Goal: Transaction & Acquisition: Obtain resource

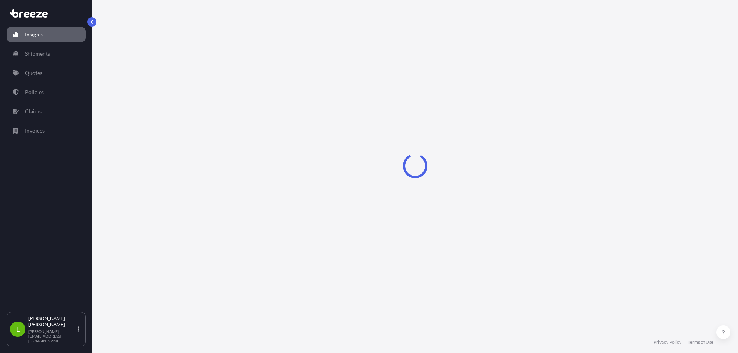
select select "2025"
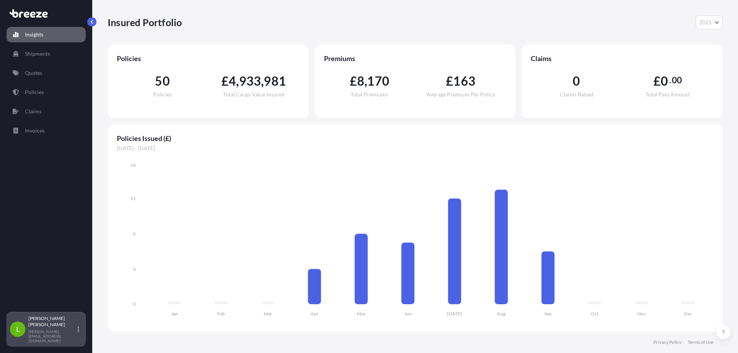
click at [53, 337] on p "[PERSON_NAME][EMAIL_ADDRESS][DOMAIN_NAME]" at bounding box center [52, 336] width 48 height 14
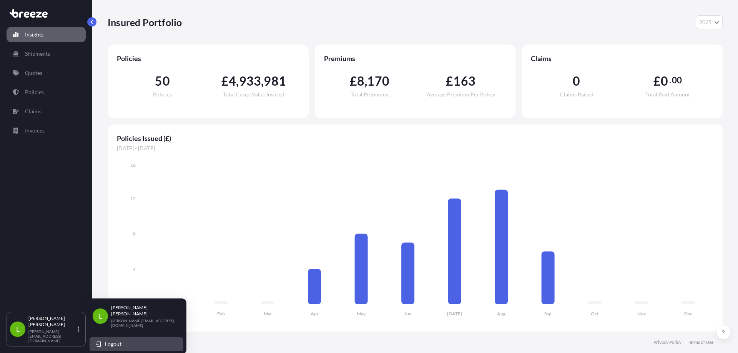
click at [110, 341] on span "Logout" at bounding box center [113, 345] width 17 height 8
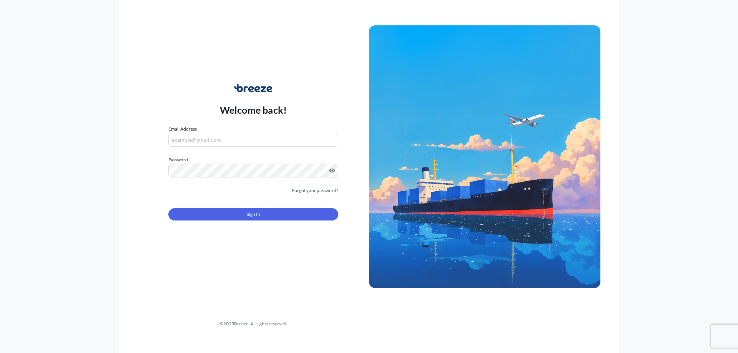
type input "[PERSON_NAME][EMAIL_ADDRESS][DOMAIN_NAME]"
click at [253, 220] on button "Sign In" at bounding box center [253, 214] width 170 height 12
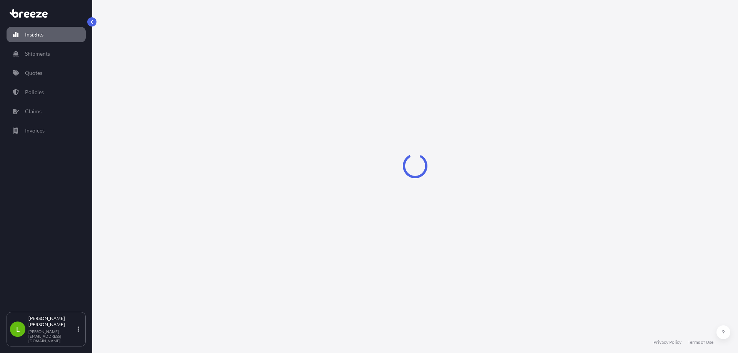
select select "2025"
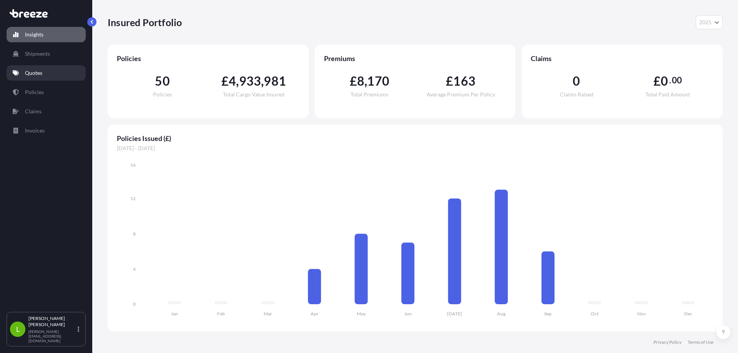
click at [45, 75] on link "Quotes" at bounding box center [46, 72] width 79 height 15
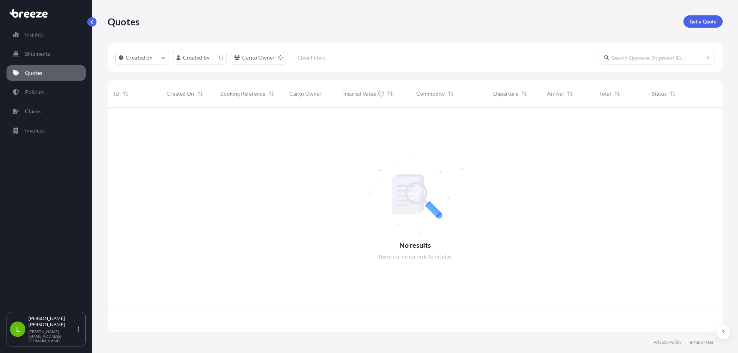
scroll to position [223, 609]
click at [705, 23] on p "Get a Quote" at bounding box center [703, 22] width 27 height 8
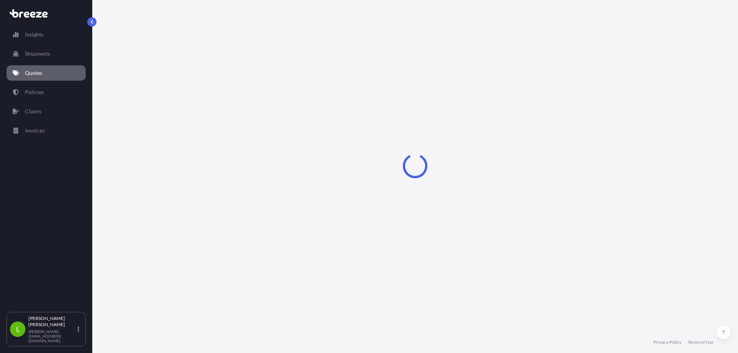
select select "Road"
select select "Sea"
select select "1"
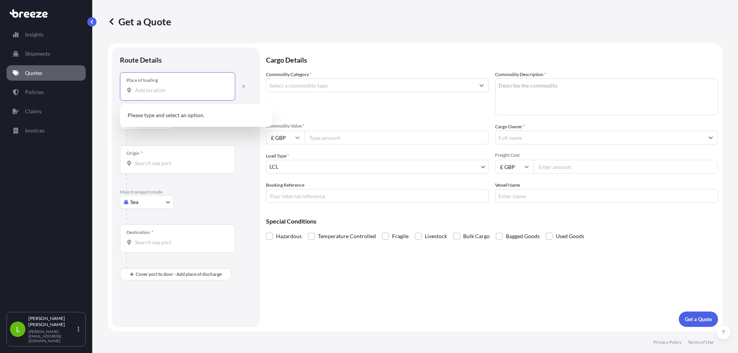
click at [149, 89] on input "Place of loading" at bounding box center [180, 90] width 91 height 8
click at [193, 120] on span "[STREET_ADDRESS]" at bounding box center [206, 117] width 120 height 15
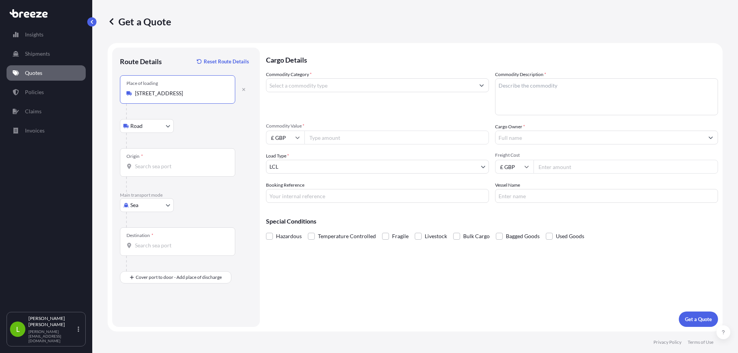
type input "[STREET_ADDRESS]"
click at [154, 127] on body "5 options available. 0 options available. 1 option available. Insights Shipment…" at bounding box center [369, 176] width 738 height 353
click at [165, 167] on input "Origin *" at bounding box center [180, 167] width 91 height 8
click at [136, 208] on body "0 options available. 1 option available. 0 options available. Insights Shipment…" at bounding box center [369, 176] width 738 height 353
click at [143, 238] on div "Air" at bounding box center [147, 239] width 48 height 14
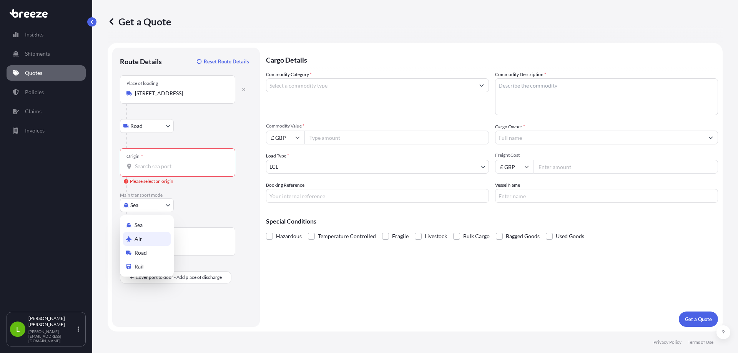
select select "Air"
click at [159, 166] on input "Origin *" at bounding box center [180, 167] width 91 height 8
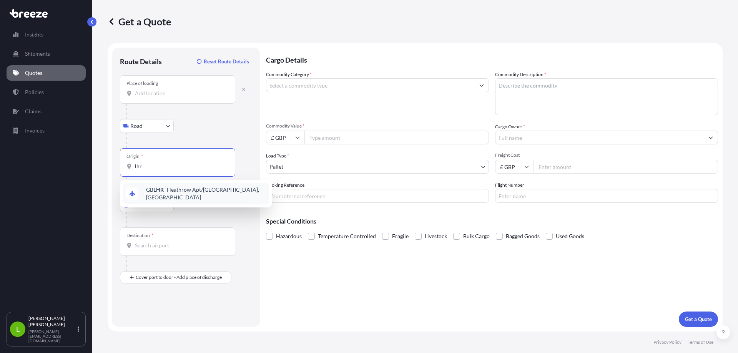
click at [166, 195] on span "GB LHR - Heathrow Apt/[GEOGRAPHIC_DATA], [GEOGRAPHIC_DATA]" at bounding box center [206, 193] width 120 height 15
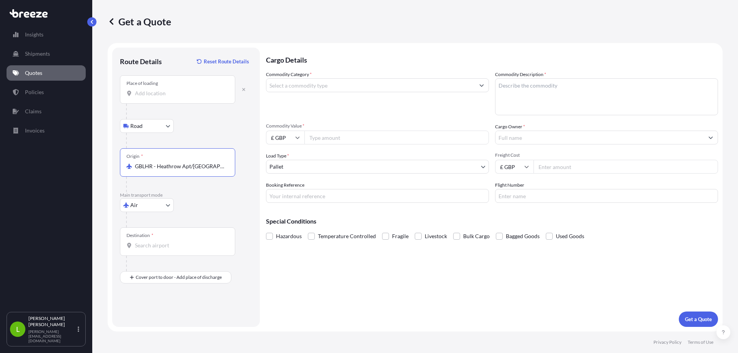
type input "GBLHR - Heathrow Apt/[GEOGRAPHIC_DATA], [GEOGRAPHIC_DATA]"
click at [163, 246] on input "Destination *" at bounding box center [180, 246] width 91 height 8
type input "S"
type input "FRTLS - [GEOGRAPHIC_DATA], [GEOGRAPHIC_DATA]"
click at [319, 84] on input "Commodity Category *" at bounding box center [370, 85] width 208 height 14
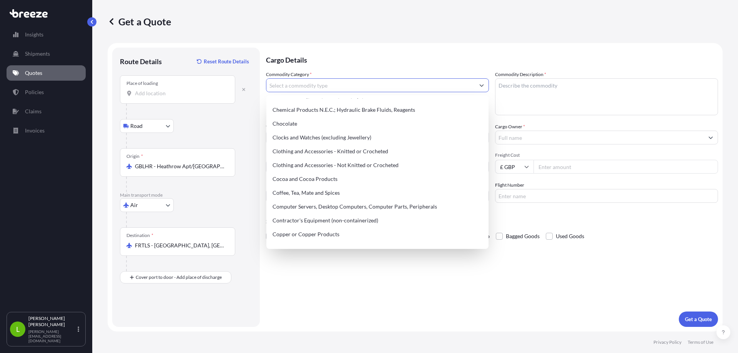
scroll to position [269, 0]
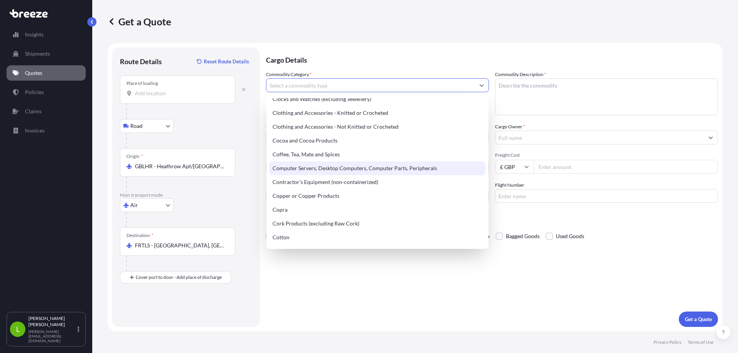
click at [324, 171] on div "Computer Servers, Desktop Computers, Computer Parts, Peripherals" at bounding box center [377, 168] width 216 height 14
type input "Computer Servers, Desktop Computers, Computer Parts, Peripherals"
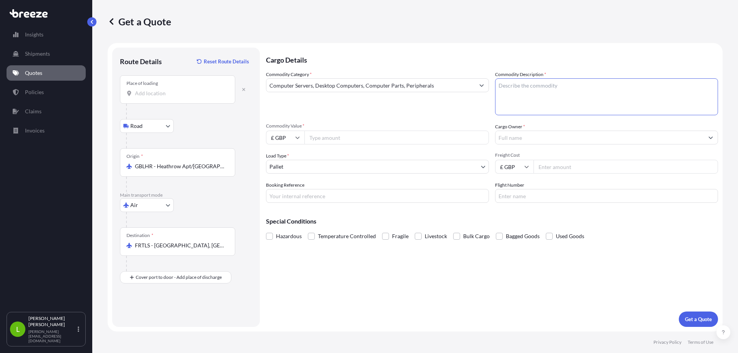
click at [519, 88] on textarea "Commodity Description *" at bounding box center [606, 96] width 223 height 37
type textarea "DFC G1 TOP, EM"
click at [298, 135] on input "£ GBP" at bounding box center [285, 138] width 38 height 14
click at [287, 155] on div "€ EUR" at bounding box center [285, 158] width 32 height 15
type input "€ EUR"
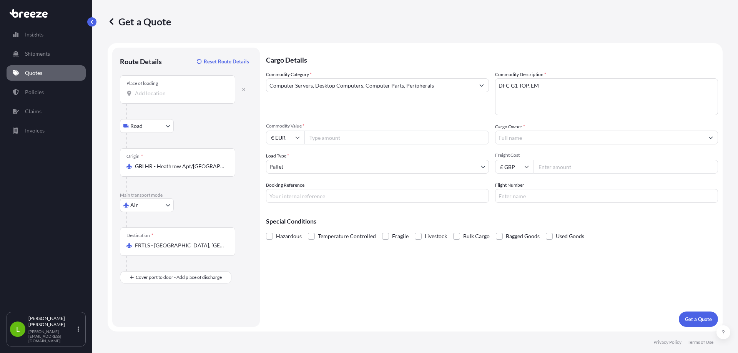
click at [340, 133] on input "Commodity Value *" at bounding box center [396, 138] width 184 height 14
type input "90000"
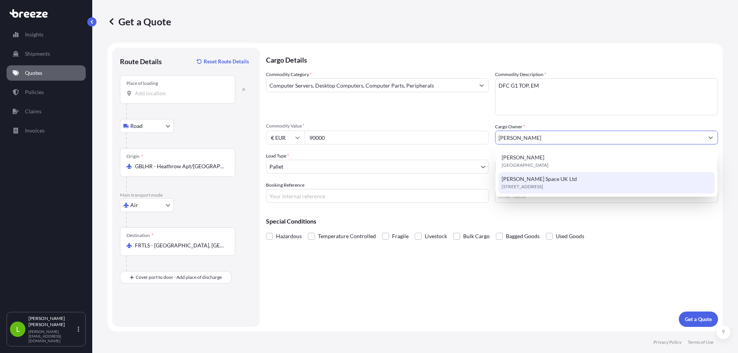
click at [544, 175] on div "[PERSON_NAME] Space UK Ltd [STREET_ADDRESS]" at bounding box center [607, 183] width 216 height 22
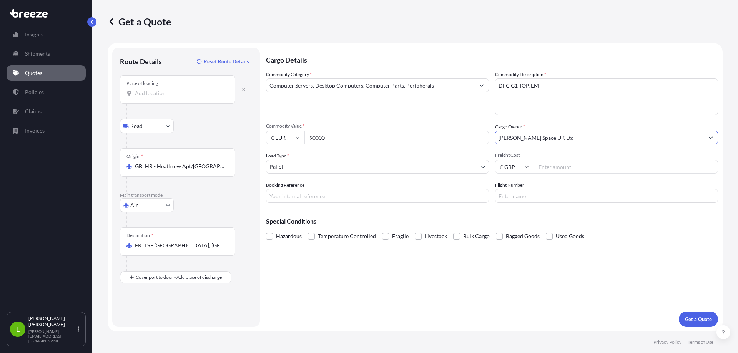
type input "[PERSON_NAME] Space UK Ltd"
click at [575, 166] on input "Freight Cost" at bounding box center [626, 167] width 184 height 14
type input "195"
click at [703, 314] on button "Get a Quote" at bounding box center [698, 319] width 39 height 15
click at [168, 96] on input "Place of loading Please select a place of loading" at bounding box center [180, 94] width 91 height 8
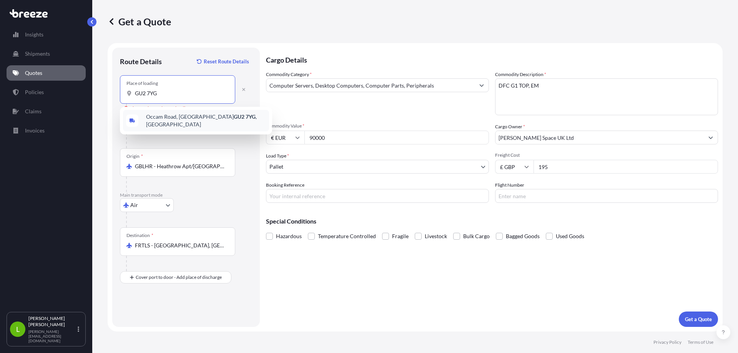
click at [181, 119] on span "[STREET_ADDRESS]" at bounding box center [206, 120] width 120 height 15
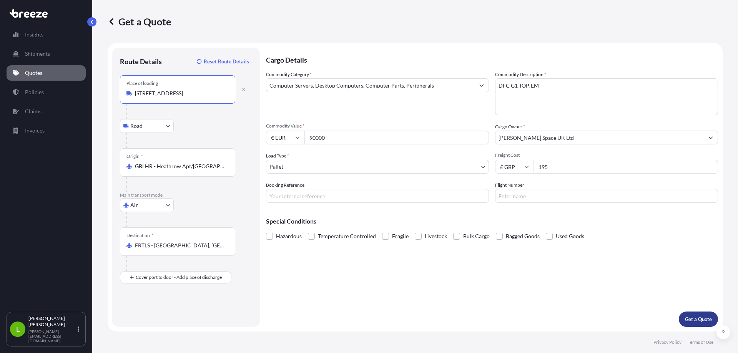
type input "[STREET_ADDRESS]"
click at [708, 315] on button "Get a Quote" at bounding box center [698, 319] width 39 height 15
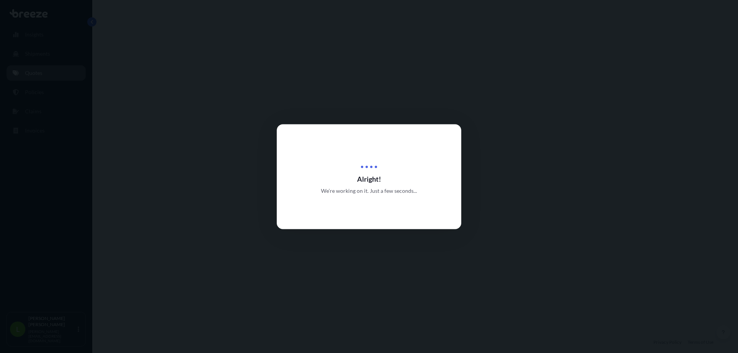
select select "Road"
select select "Air"
select select "1"
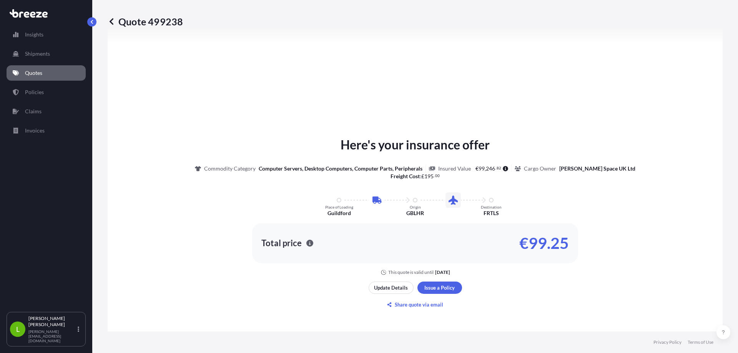
scroll to position [339, 0]
